Goal: Find specific page/section: Find specific page/section

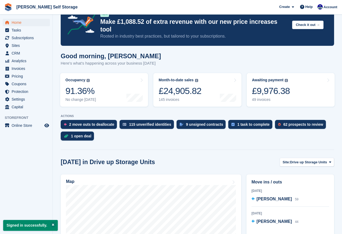
scroll to position [21, 0]
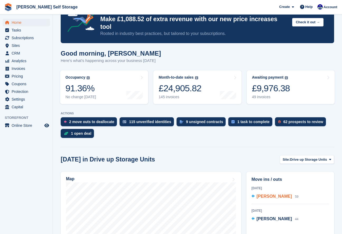
click at [285, 194] on span "[PERSON_NAME]" at bounding box center [274, 196] width 35 height 4
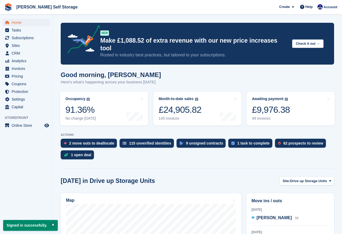
scroll to position [21, 0]
